Goal: Task Accomplishment & Management: Manage account settings

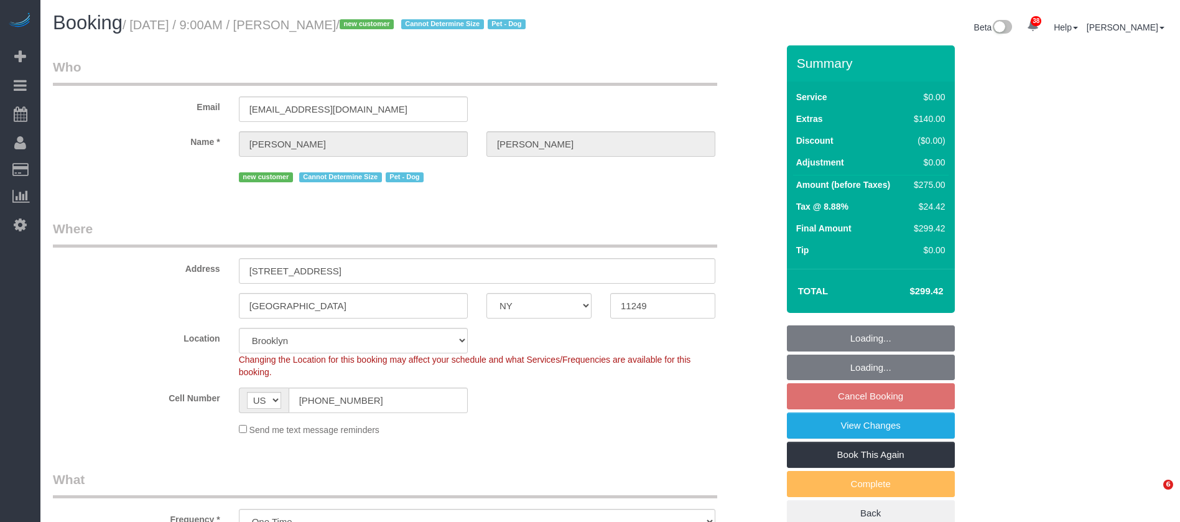
select select "NY"
select select "number:57"
select select "number:71"
select select "number:13"
select select "number:5"
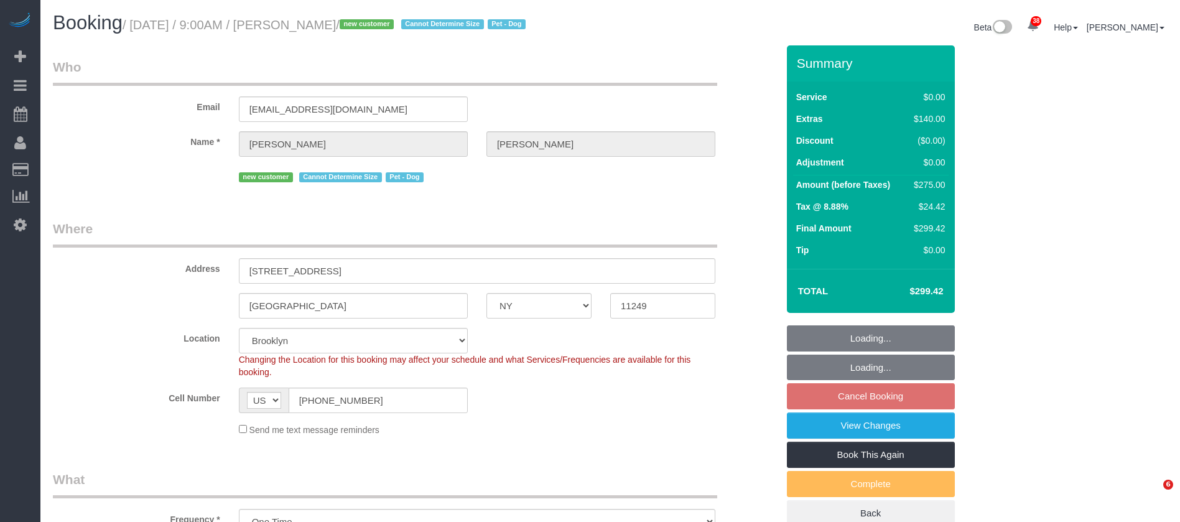
select select "spot62"
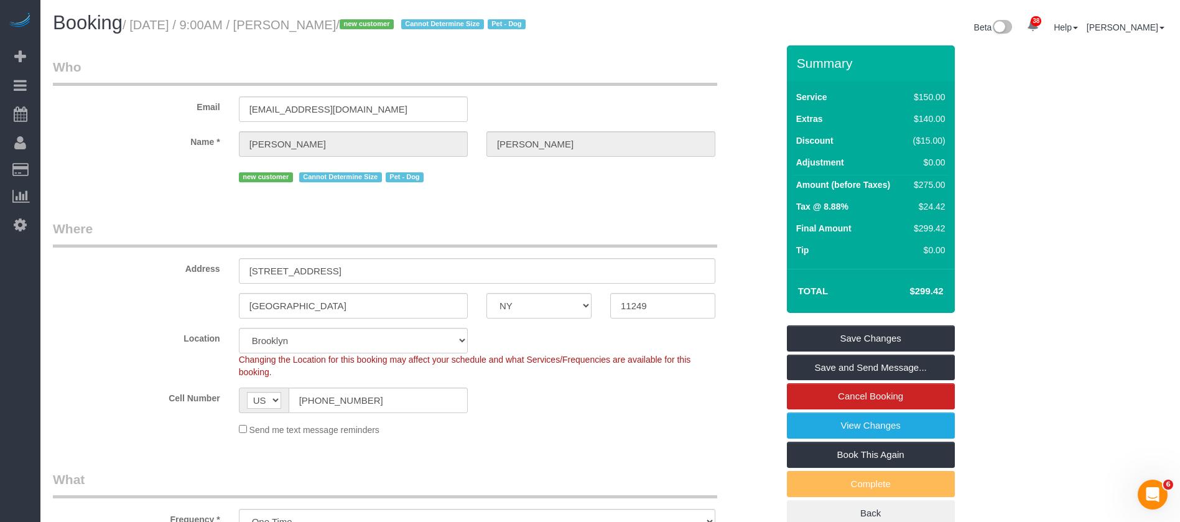
drag, startPoint x: 133, startPoint y: 26, endPoint x: 388, endPoint y: 24, distance: 255.1
click at [388, 24] on small "/ October 14, 2025 / 9:00AM / Caroline Peters / new customer Cannot Determine S…" at bounding box center [326, 25] width 407 height 14
copy small "October 14, 2025 / 9:00AM / Caroline Peters /"
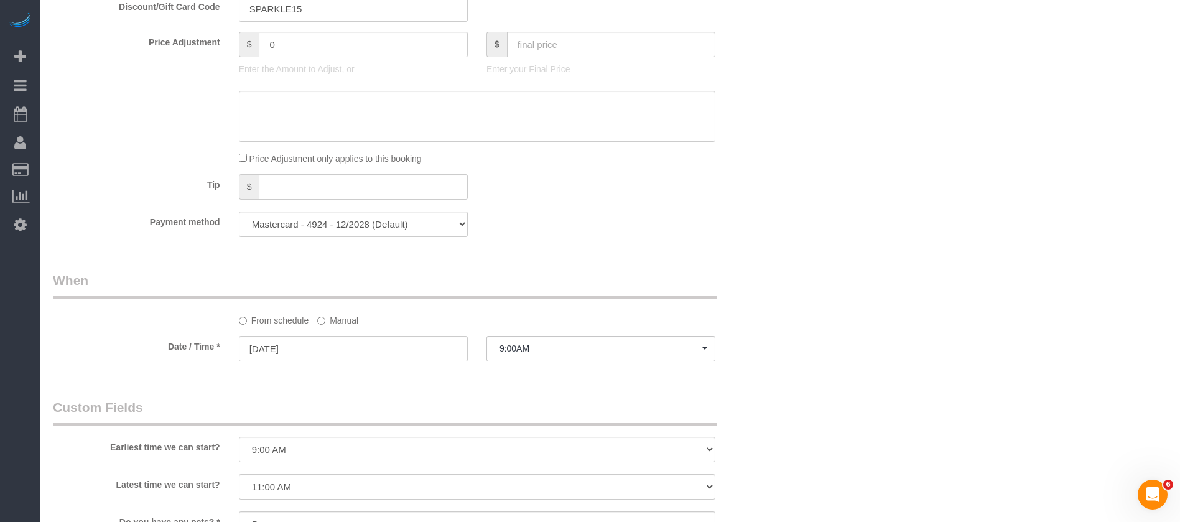
scroll to position [1120, 0]
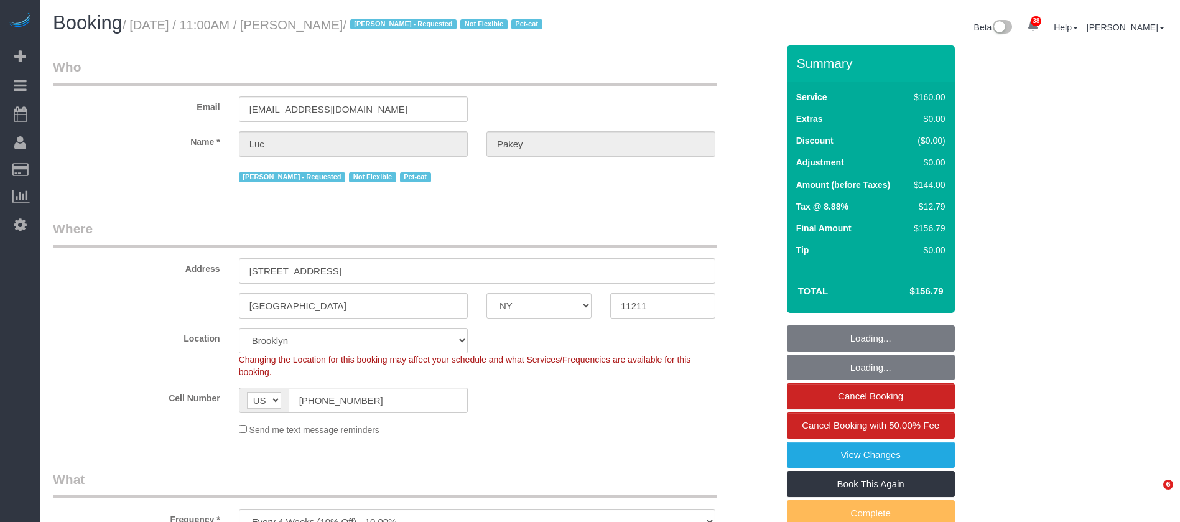
select select "NY"
select select "number:89"
select select "number:90"
select select "number:14"
select select "number:5"
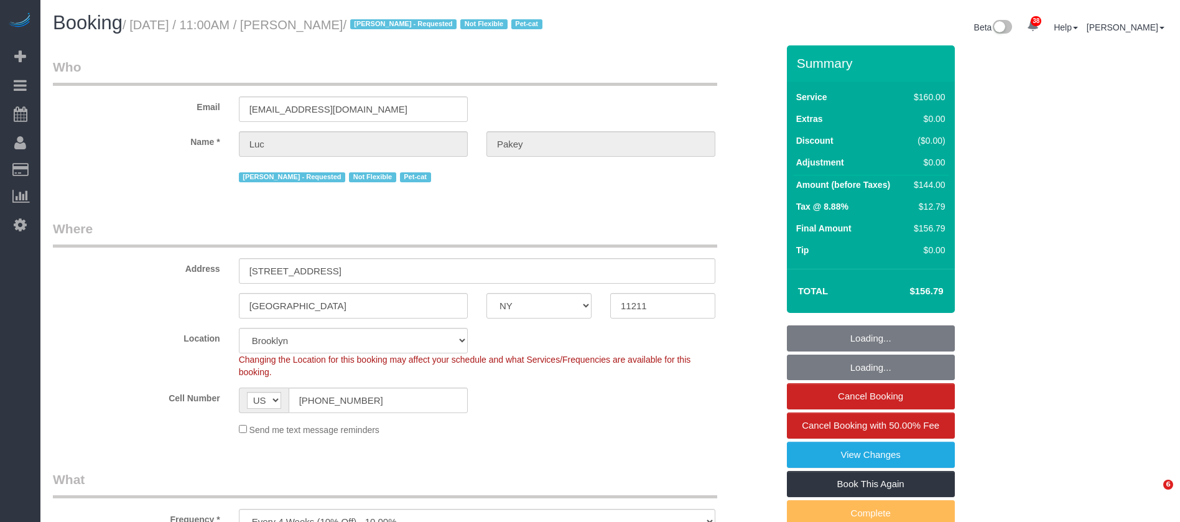
select select "spot42"
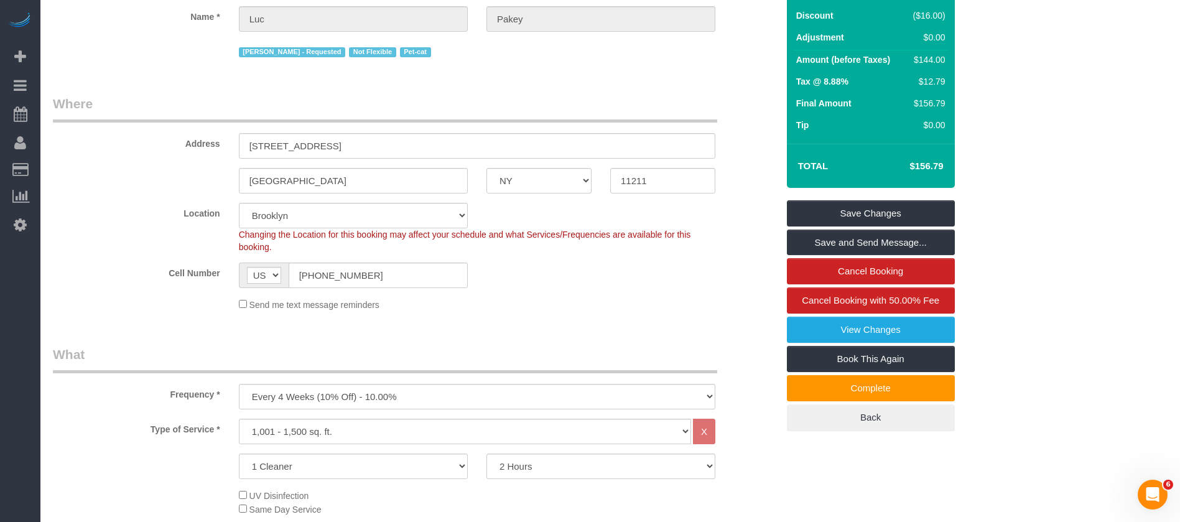
scroll to position [280, 0]
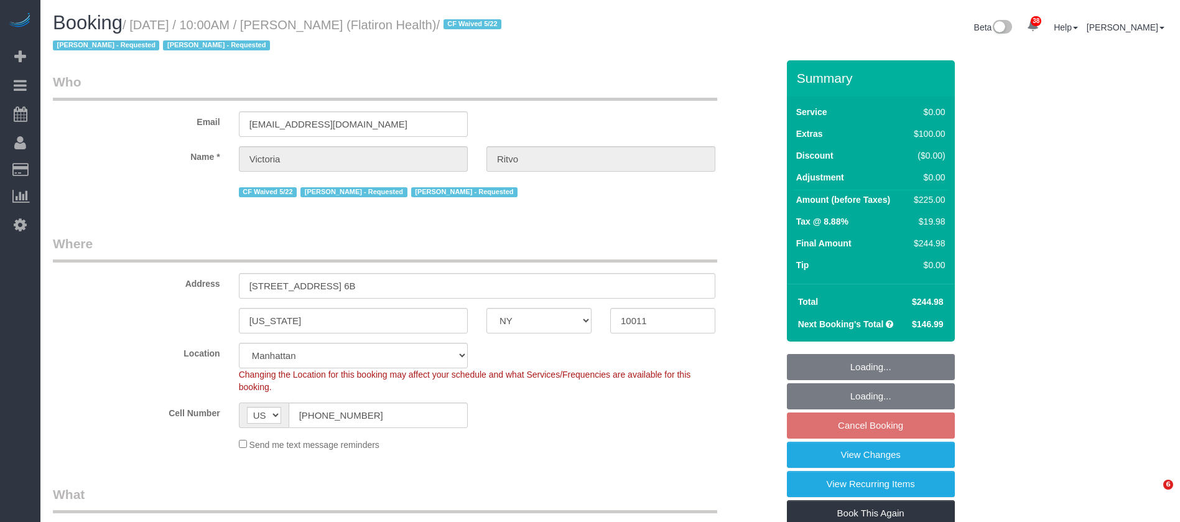
select select "NY"
select select "spot3"
select select "number:89"
select select "number:90"
select select "number:15"
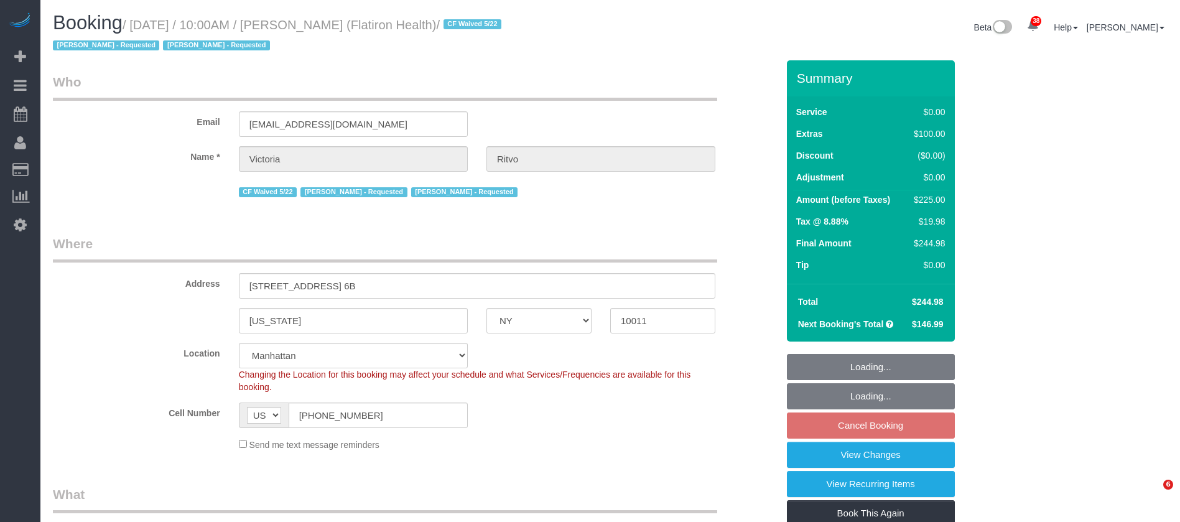
select select "number:5"
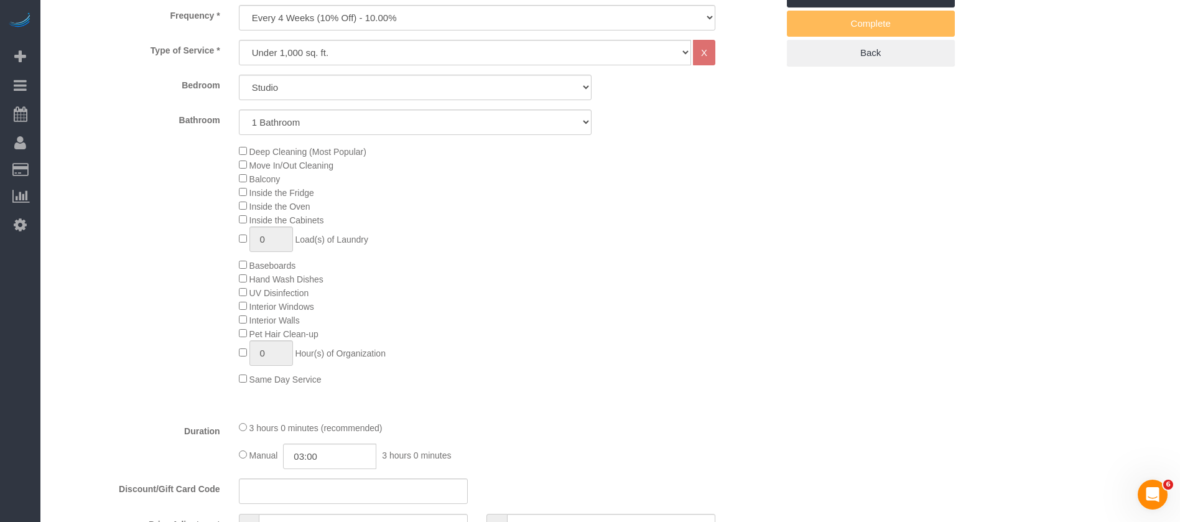
scroll to position [560, 0]
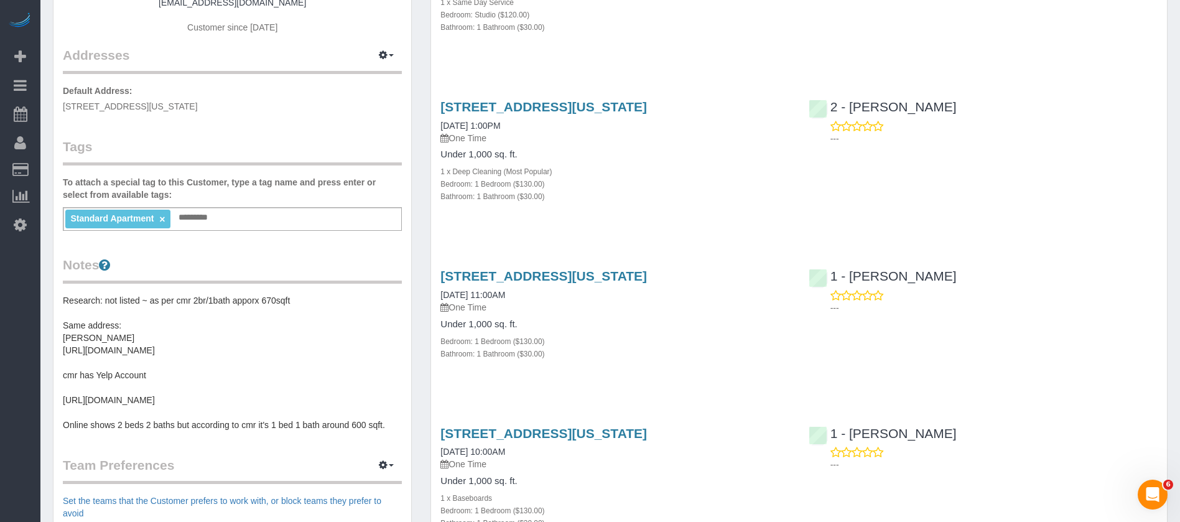
scroll to position [187, 0]
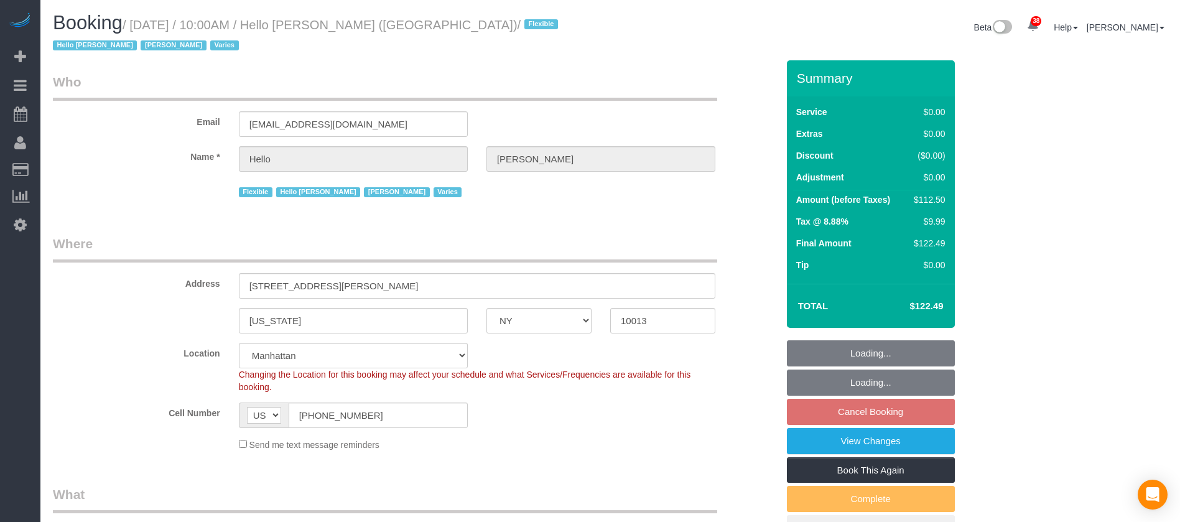
select select "NY"
select select "spot61"
select select "number:89"
select select "number:90"
select select "number:15"
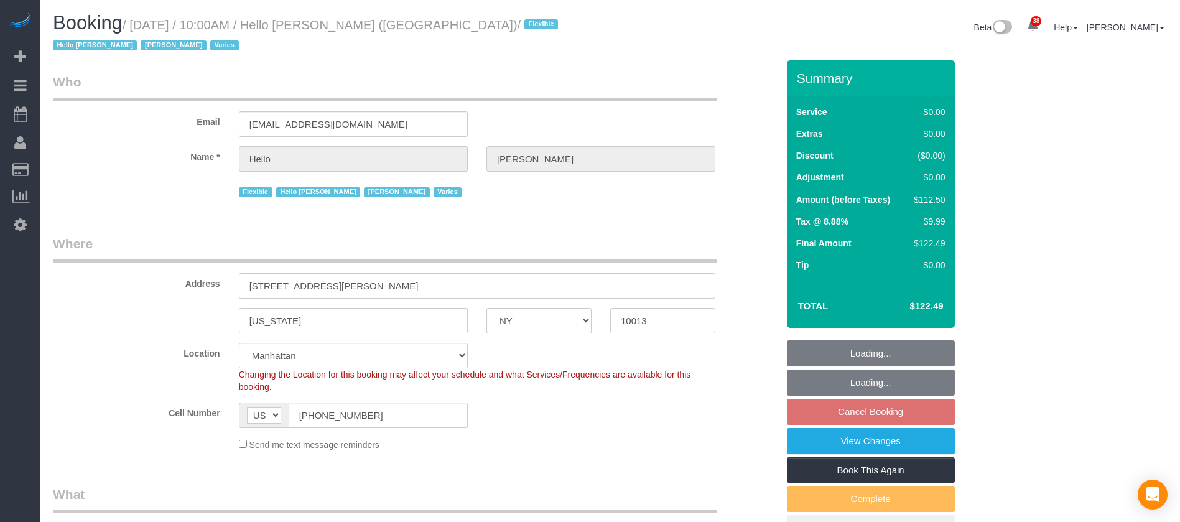
select select "number:6"
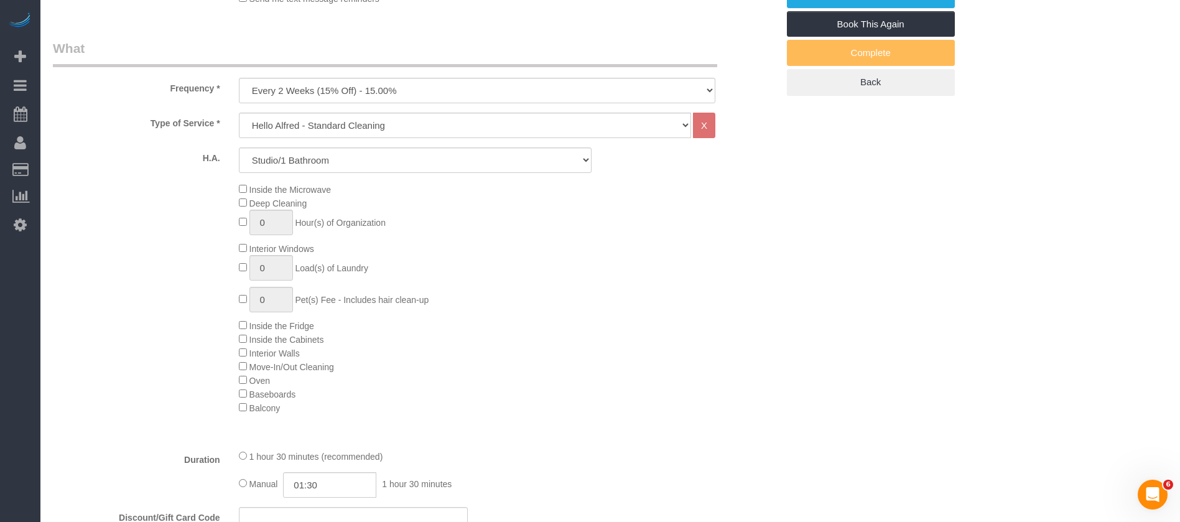
scroll to position [467, 0]
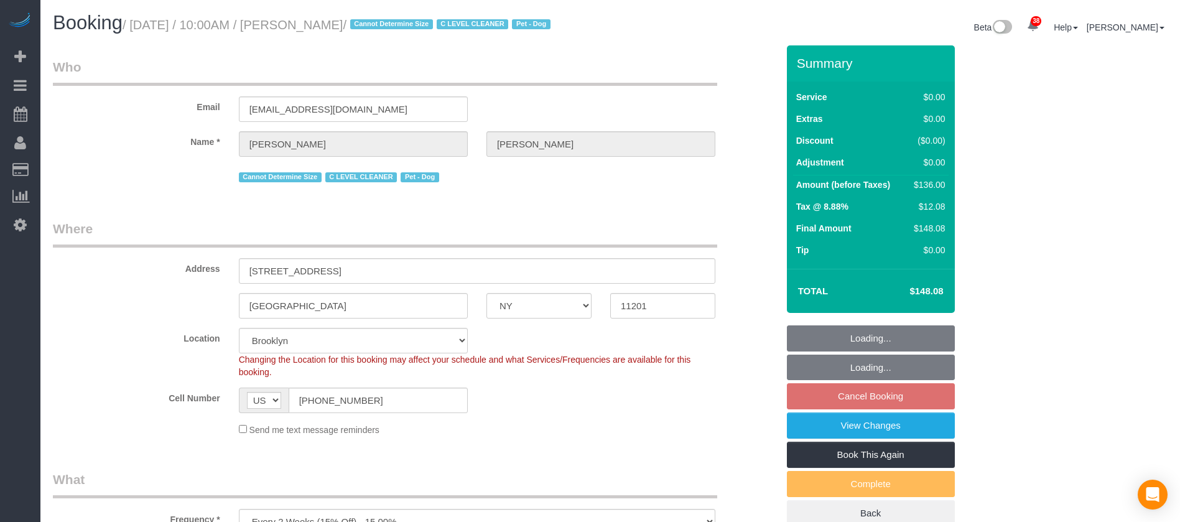
select select "NY"
select select "1"
select select "string:stripe-pm_1Nj3TP4VGloSiKo7GSDuJG2L"
select select "spot63"
select select "number:89"
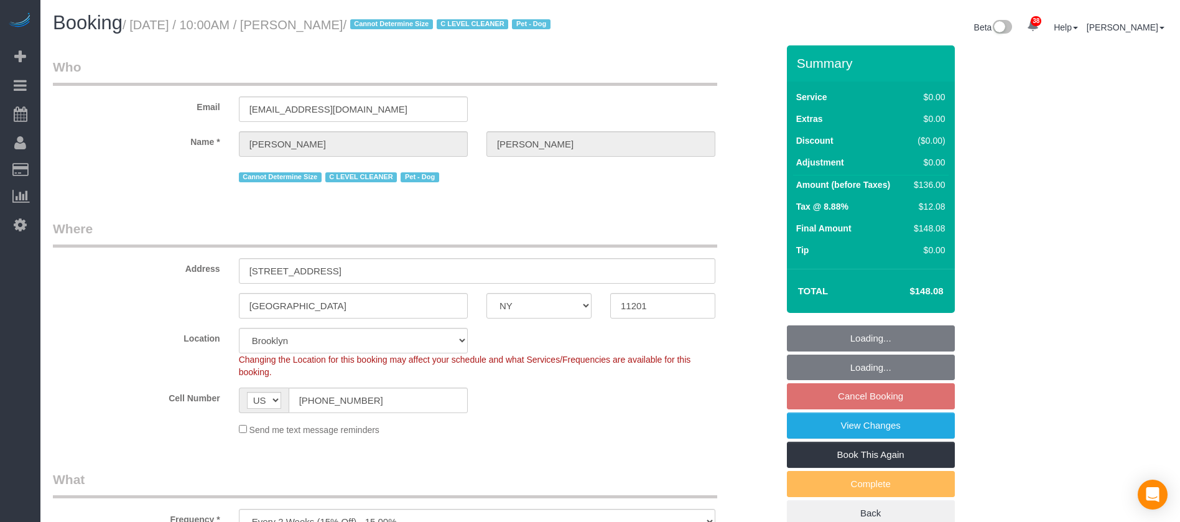
select select "number:90"
select select "number:13"
select select "number:6"
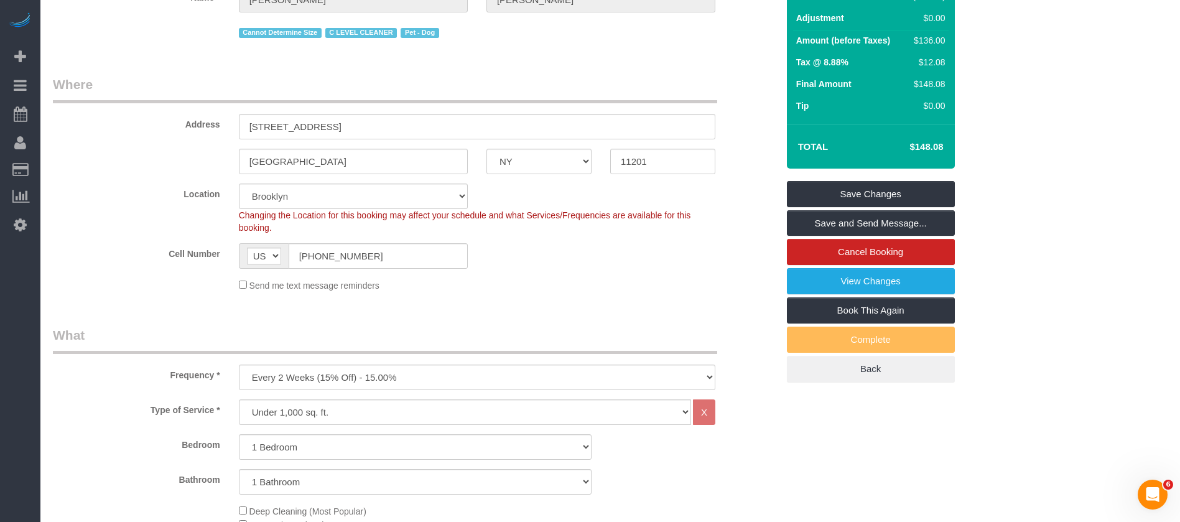
scroll to position [467, 0]
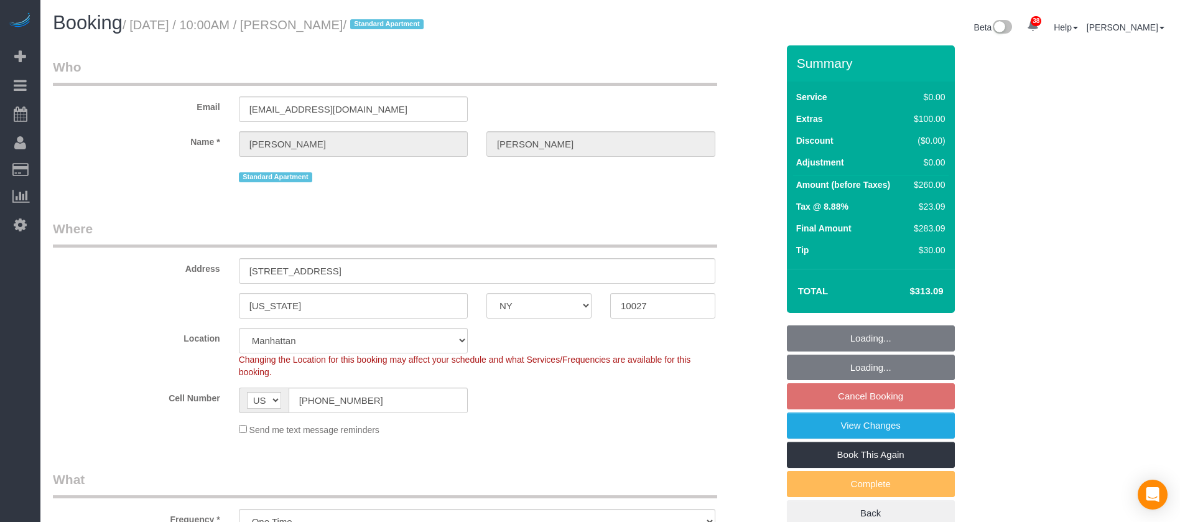
select select "NY"
select select "1"
select select "string:stripe-pm_1QwRw54VGloSiKo7jNYRKUeg"
select select "spot3"
select select "number:58"
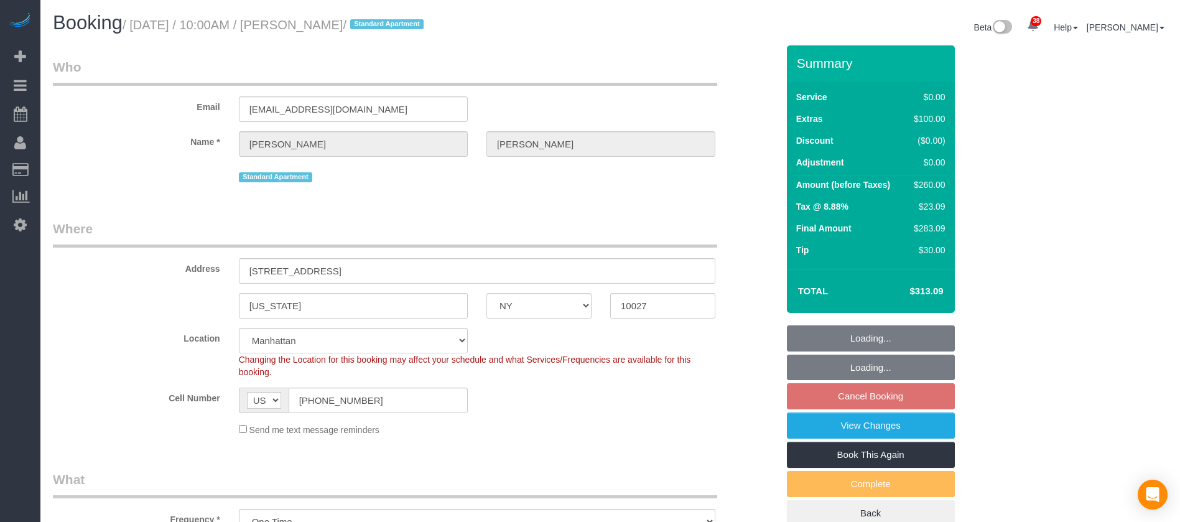
select select "number:77"
select select "number:15"
select select "number:5"
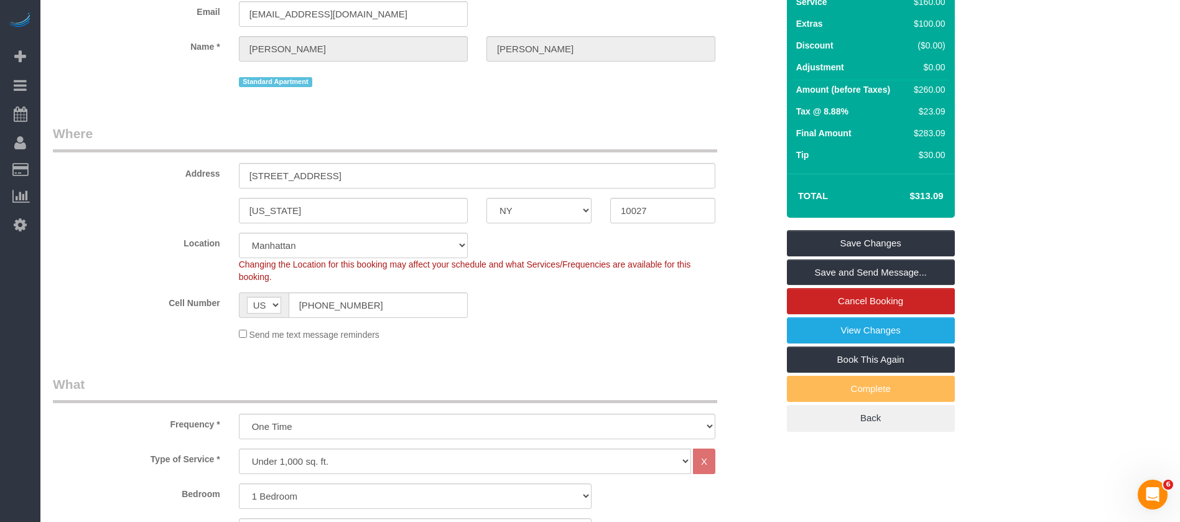
scroll to position [93, 0]
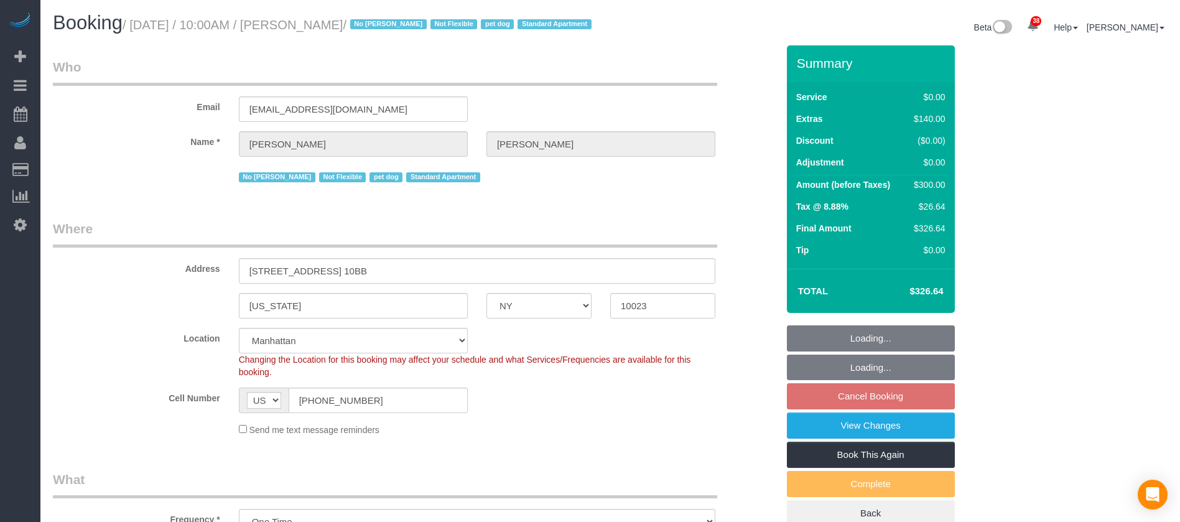
select select "NY"
select select "1"
select select "spot3"
select select "number:89"
select select "number:71"
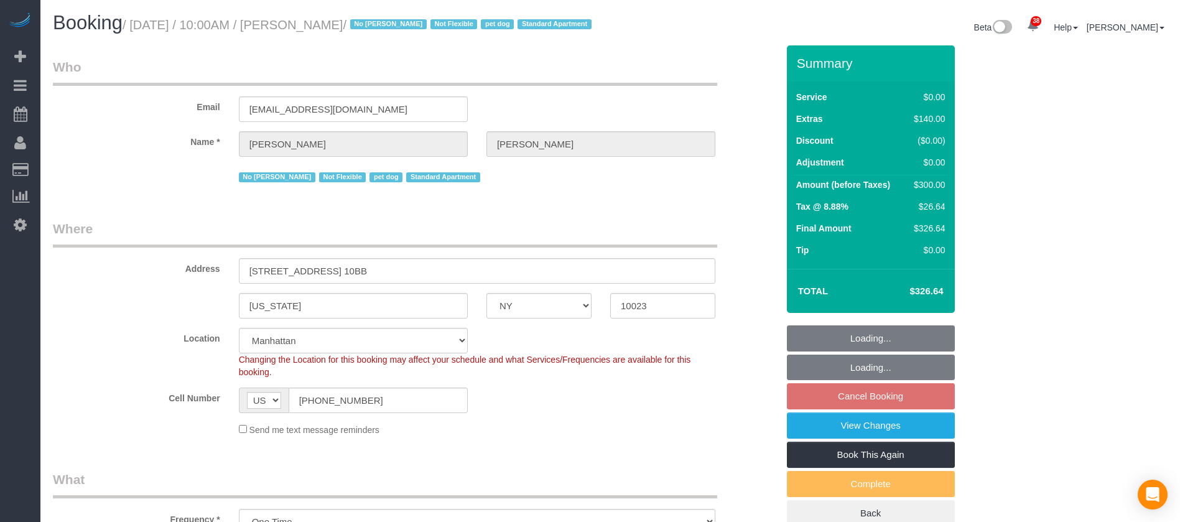
select select "number:15"
select select "number:5"
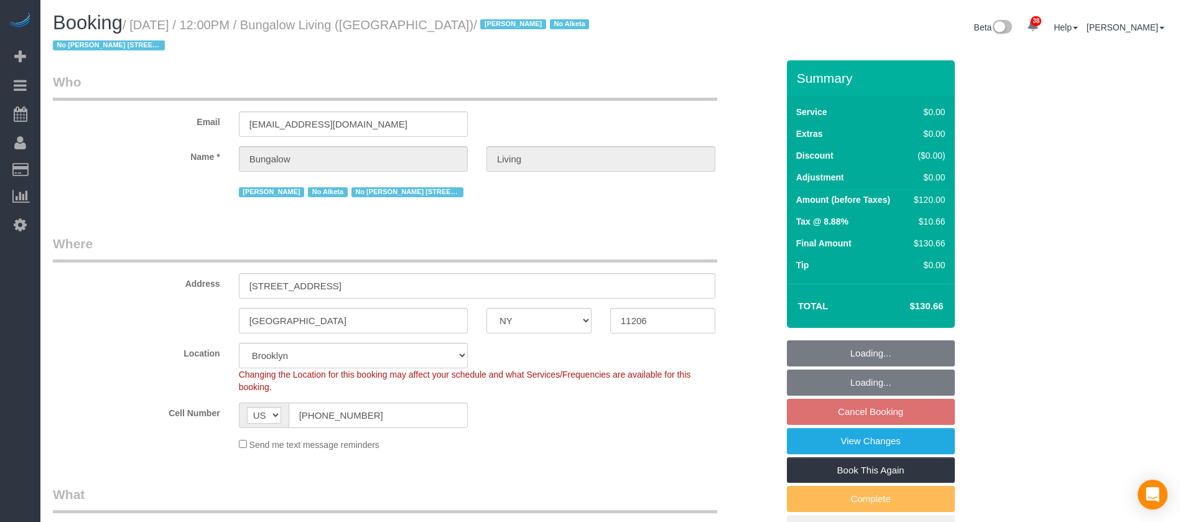
select select "NY"
select select "spot65"
select select "number:89"
select select "number:90"
select select "number:15"
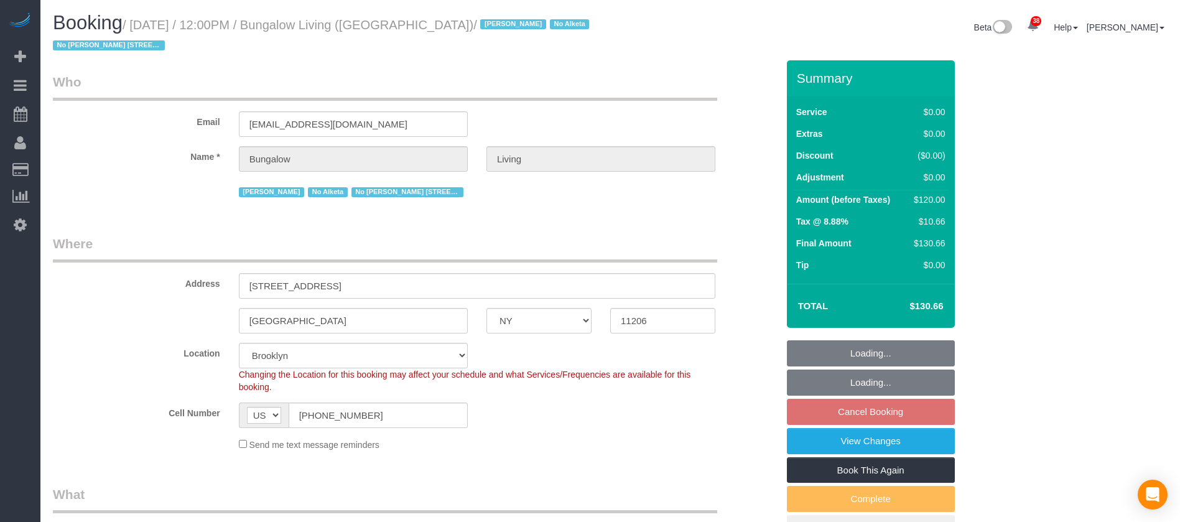
select select "number:7"
select select "number:21"
